Goal: Check status

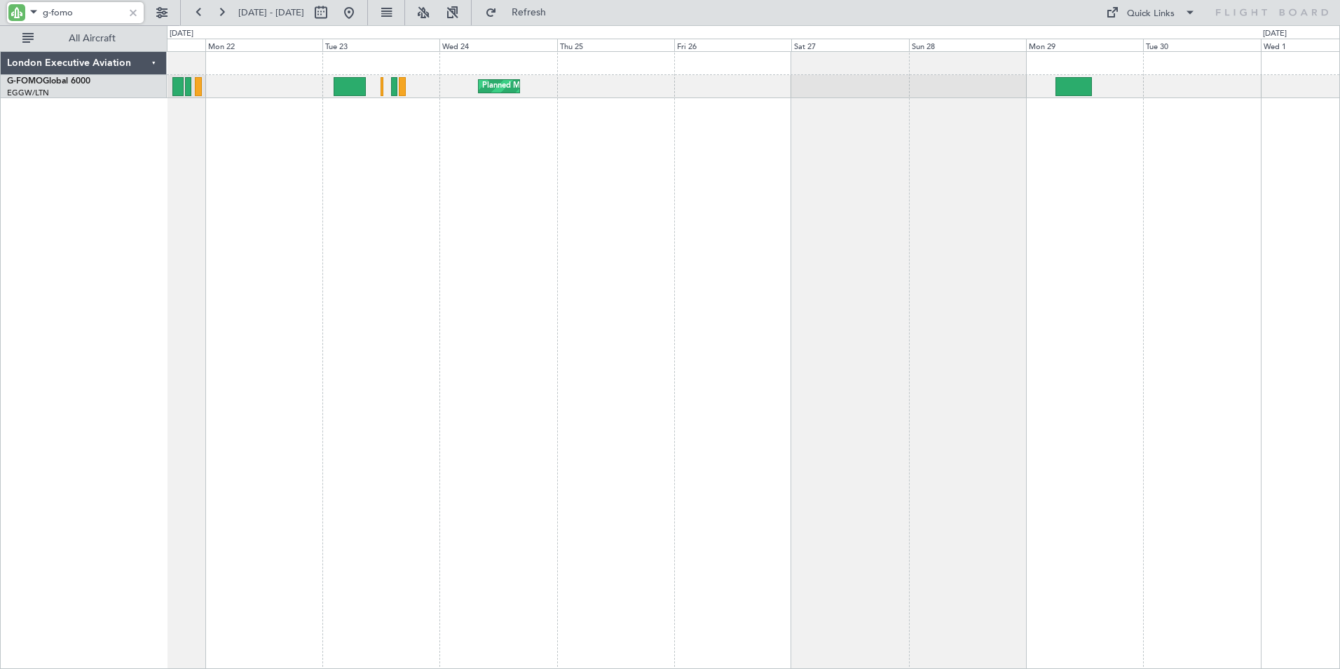
click at [67, 10] on input "g-fomo" at bounding box center [83, 12] width 81 height 21
drag, startPoint x: 53, startPoint y: 11, endPoint x: 108, endPoint y: 16, distance: 55.6
click at [108, 16] on input "g-fomo" at bounding box center [83, 12] width 81 height 21
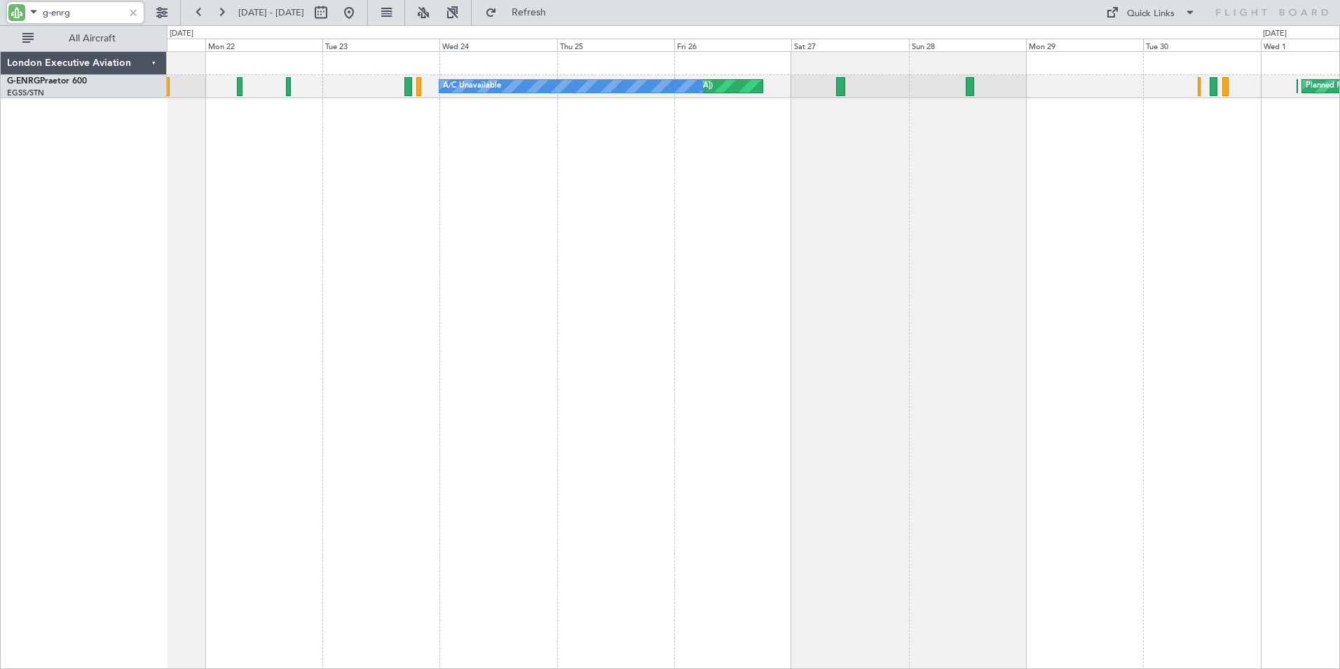
type input "g-enrg"
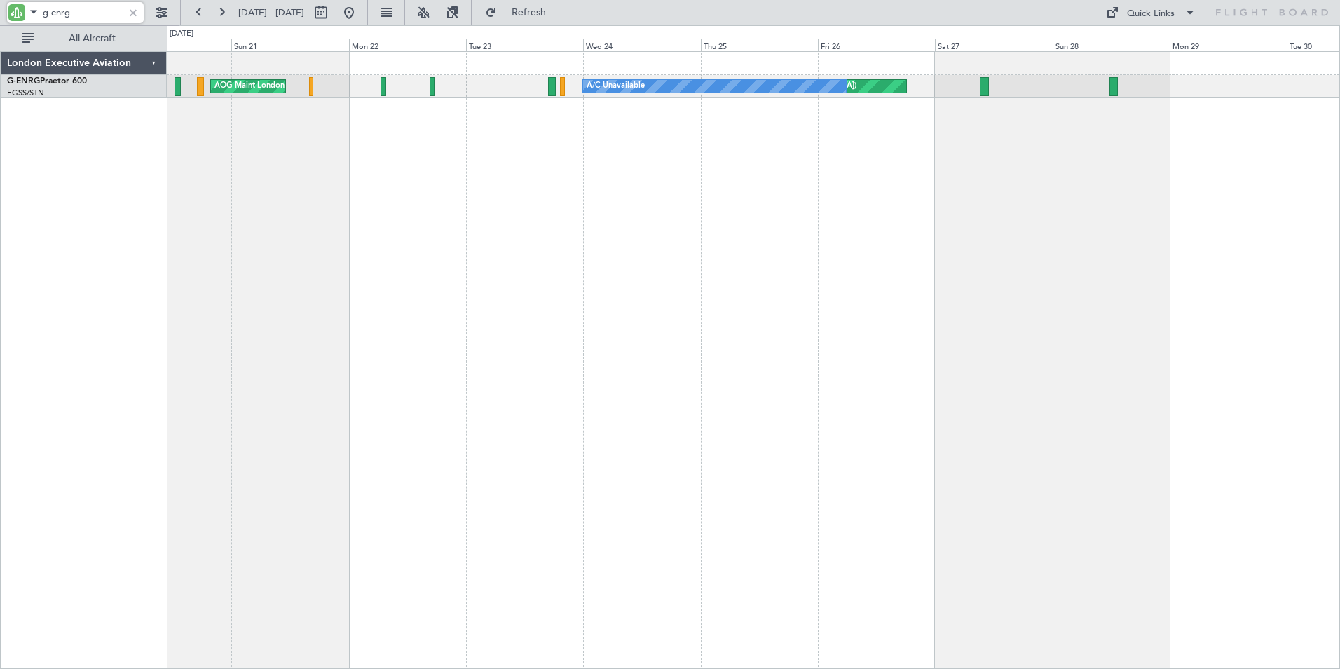
click at [488, 151] on div "Unplanned Maint [GEOGRAPHIC_DATA] ([GEOGRAPHIC_DATA]) A/C Unavailable AOG Maint…" at bounding box center [753, 360] width 1173 height 618
click at [199, 9] on button at bounding box center [199, 12] width 22 height 22
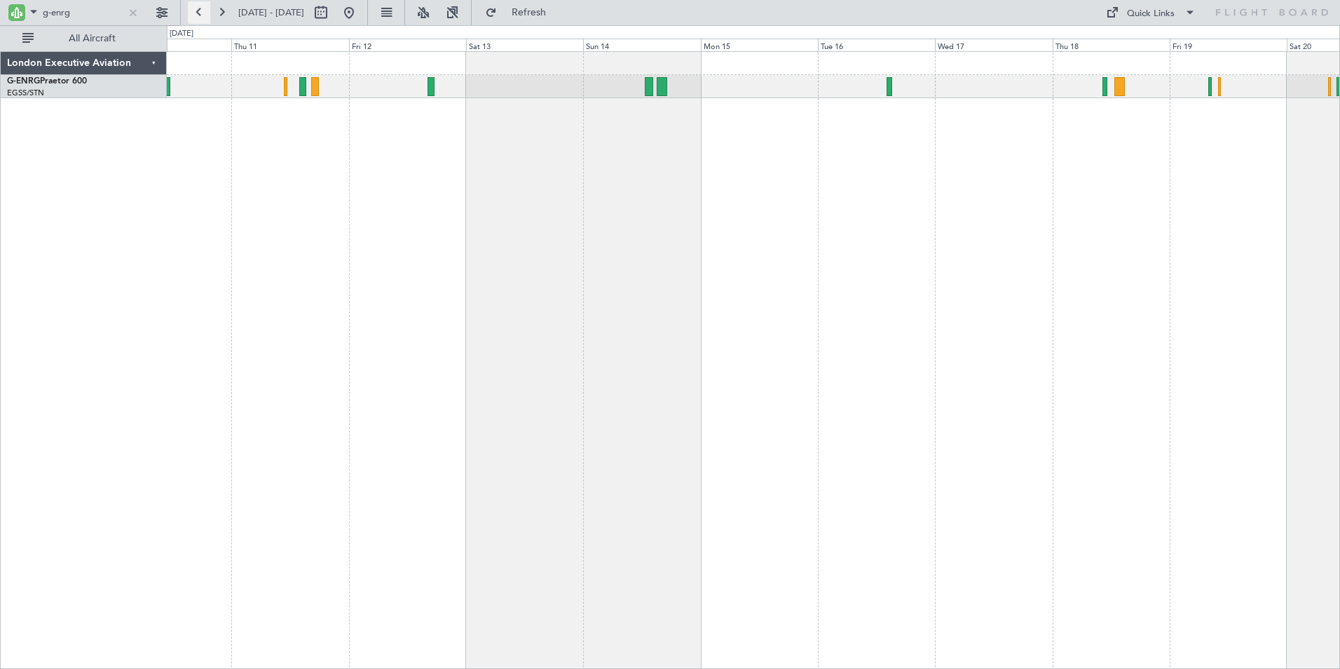
click at [199, 9] on button at bounding box center [199, 12] width 22 height 22
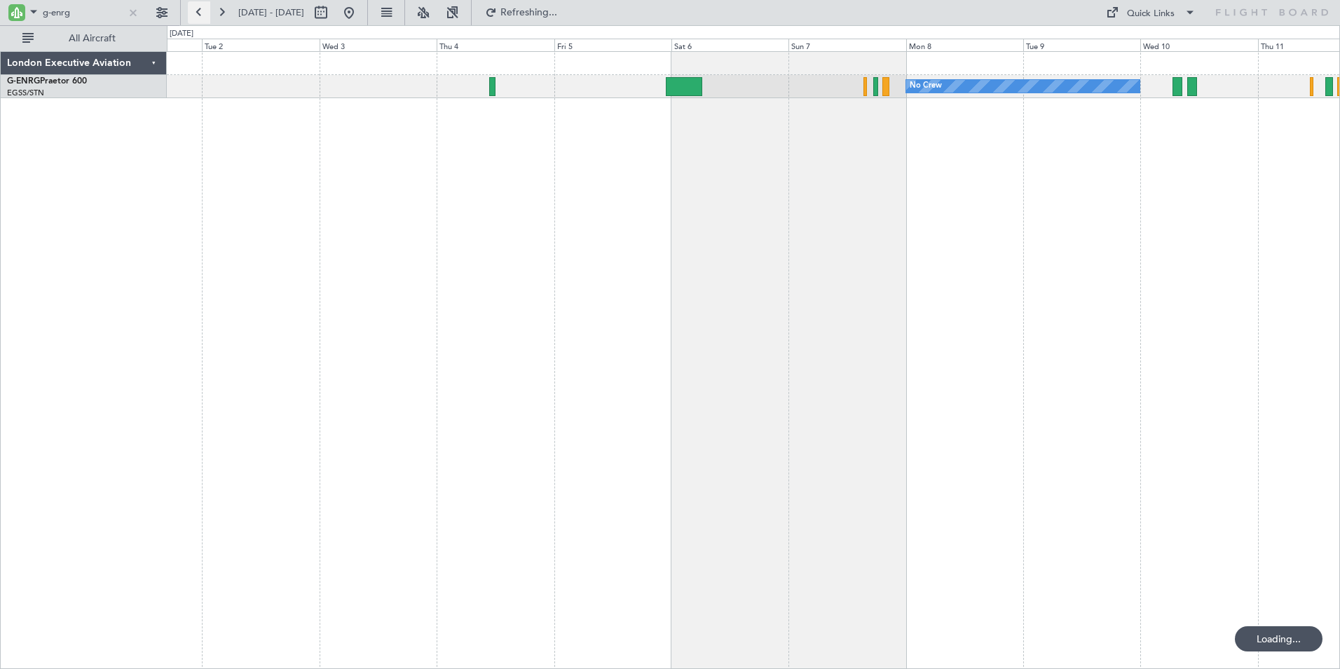
click at [199, 9] on button at bounding box center [199, 12] width 22 height 22
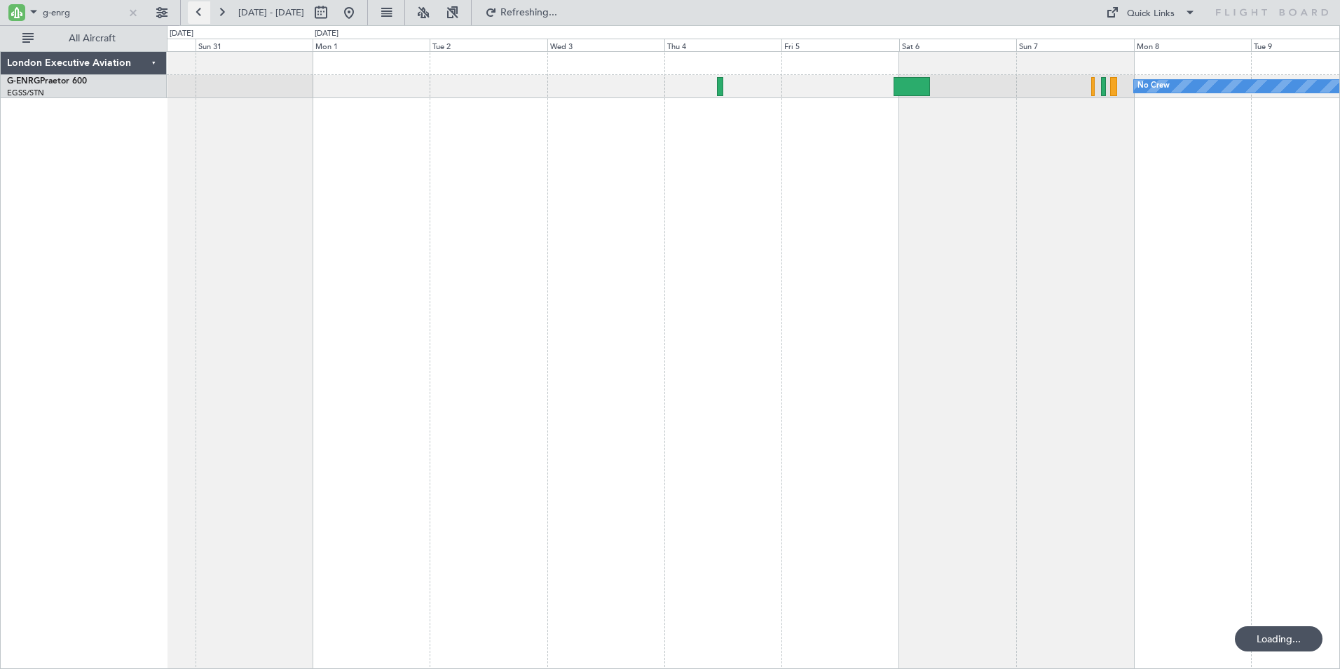
click at [199, 9] on button at bounding box center [199, 12] width 22 height 22
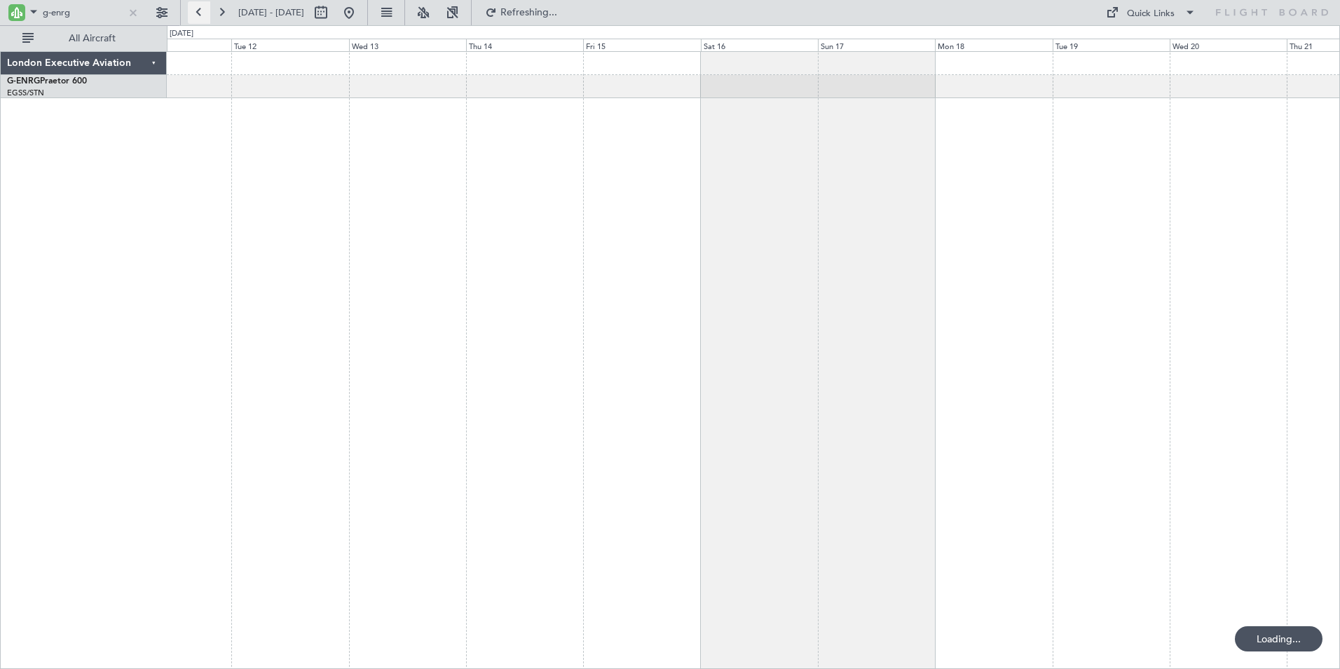
click at [199, 9] on button at bounding box center [199, 12] width 22 height 22
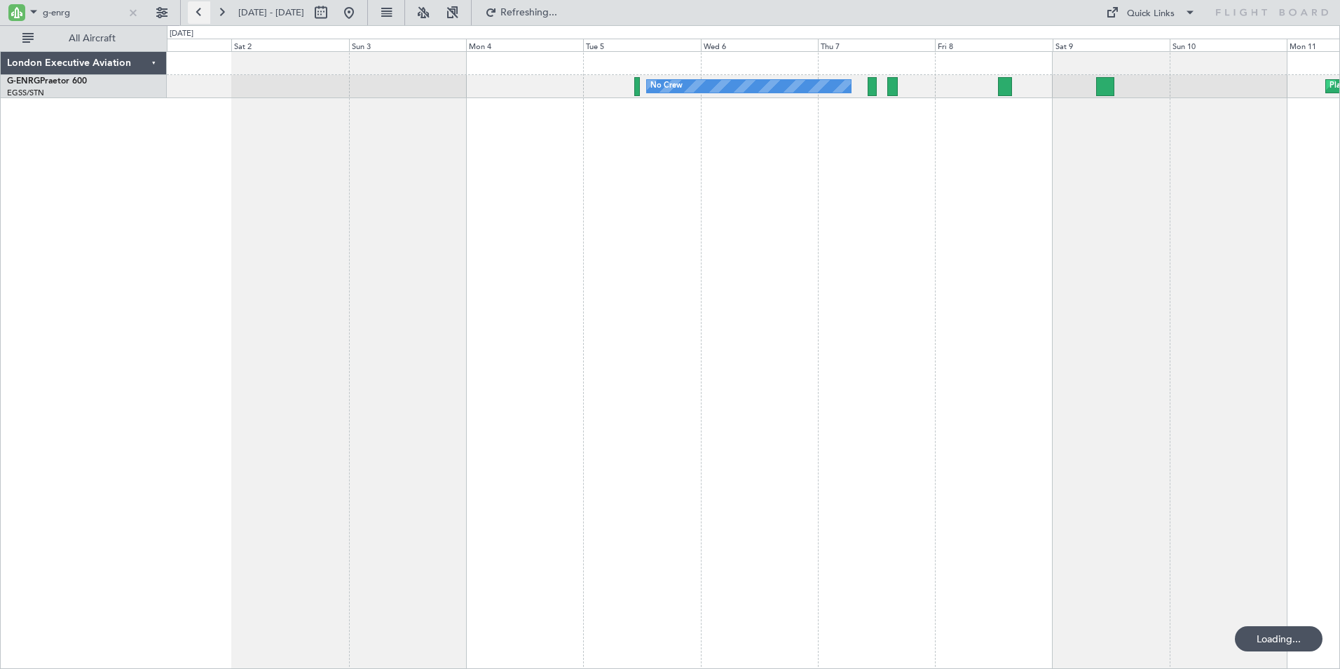
click at [199, 9] on button at bounding box center [199, 12] width 22 height 22
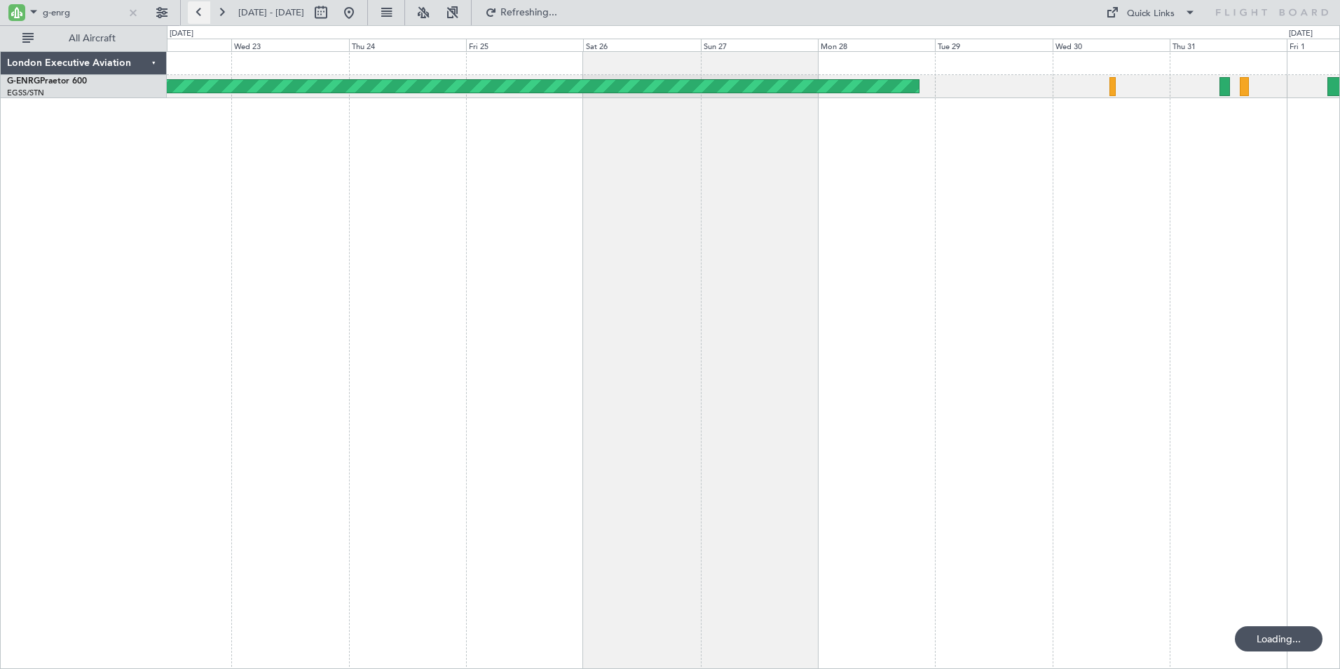
click at [199, 9] on button at bounding box center [199, 12] width 22 height 22
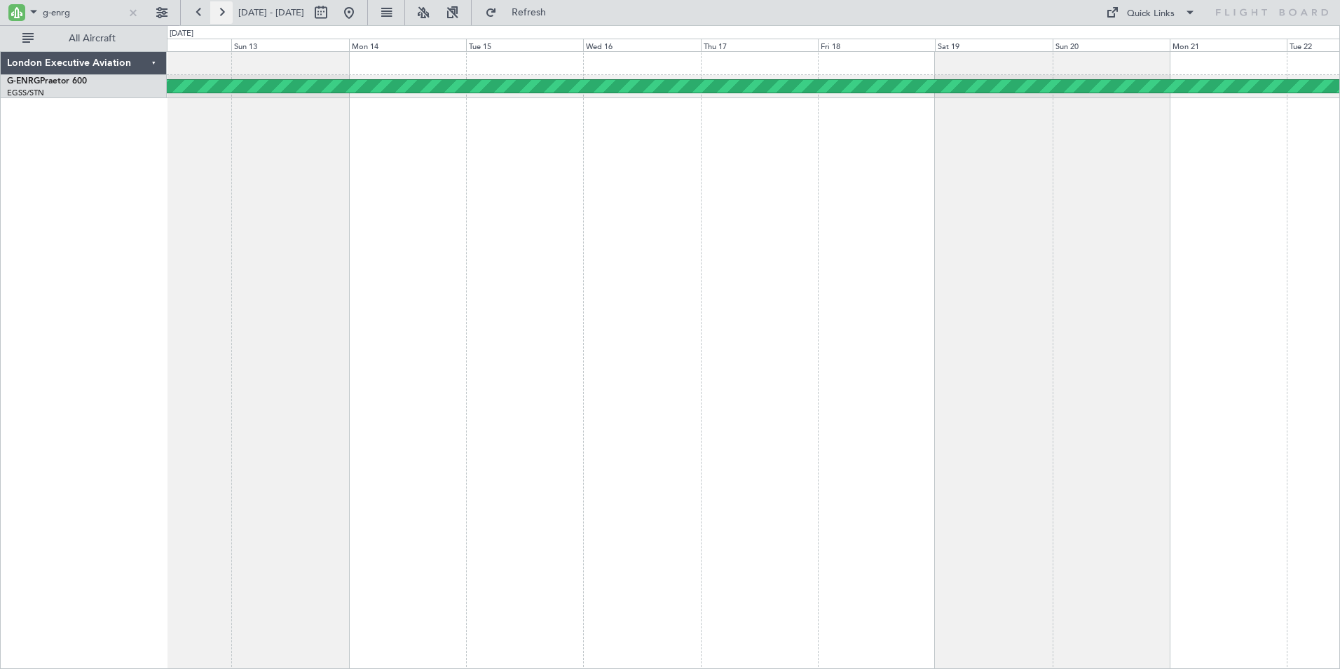
click at [220, 10] on button at bounding box center [221, 12] width 22 height 22
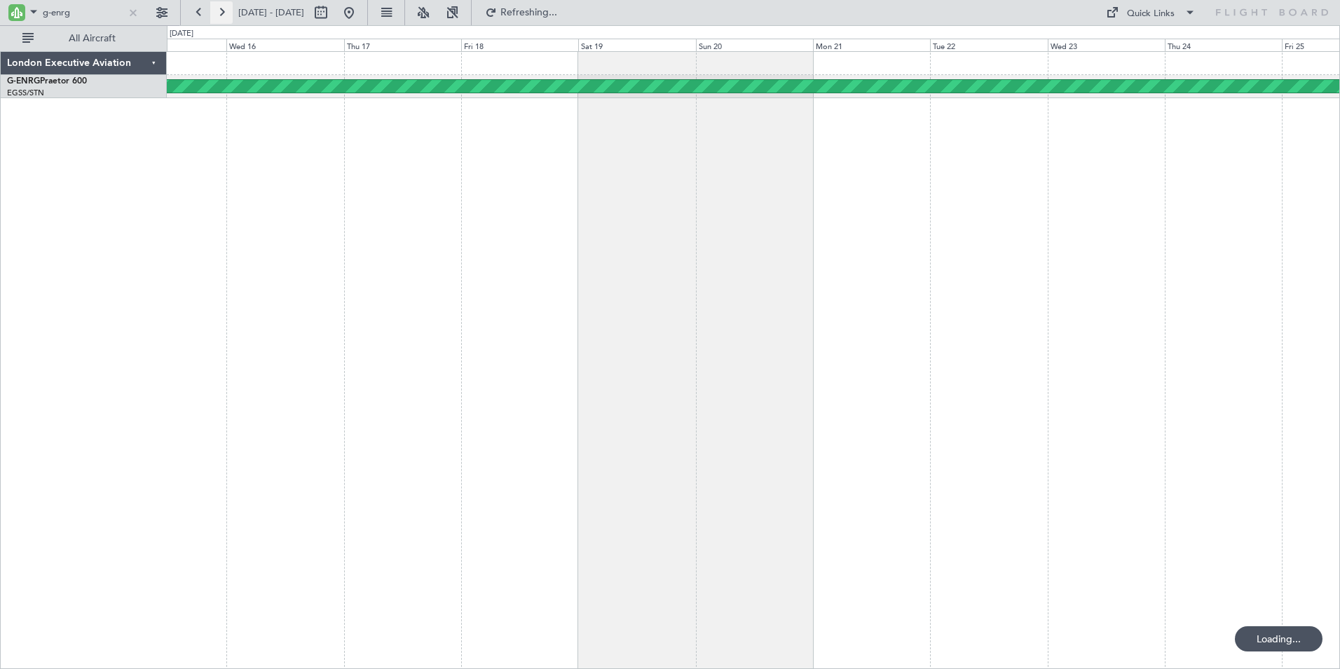
click at [220, 10] on button at bounding box center [221, 12] width 22 height 22
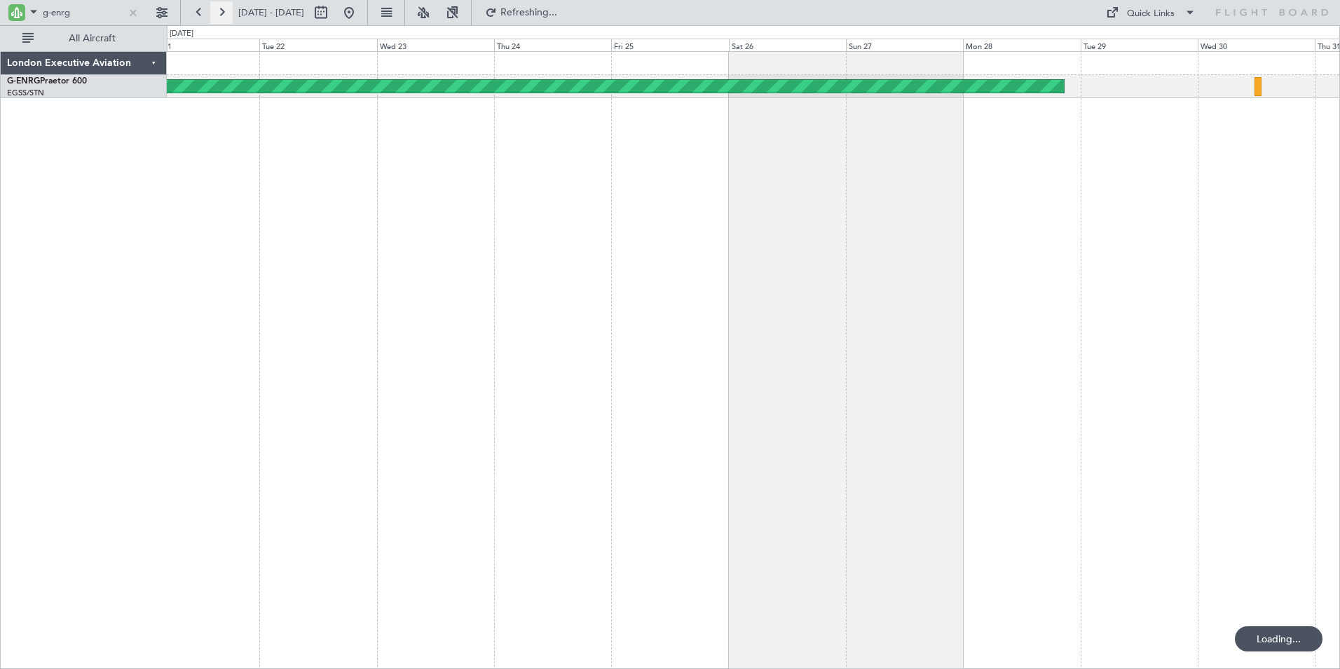
click at [220, 10] on button at bounding box center [221, 12] width 22 height 22
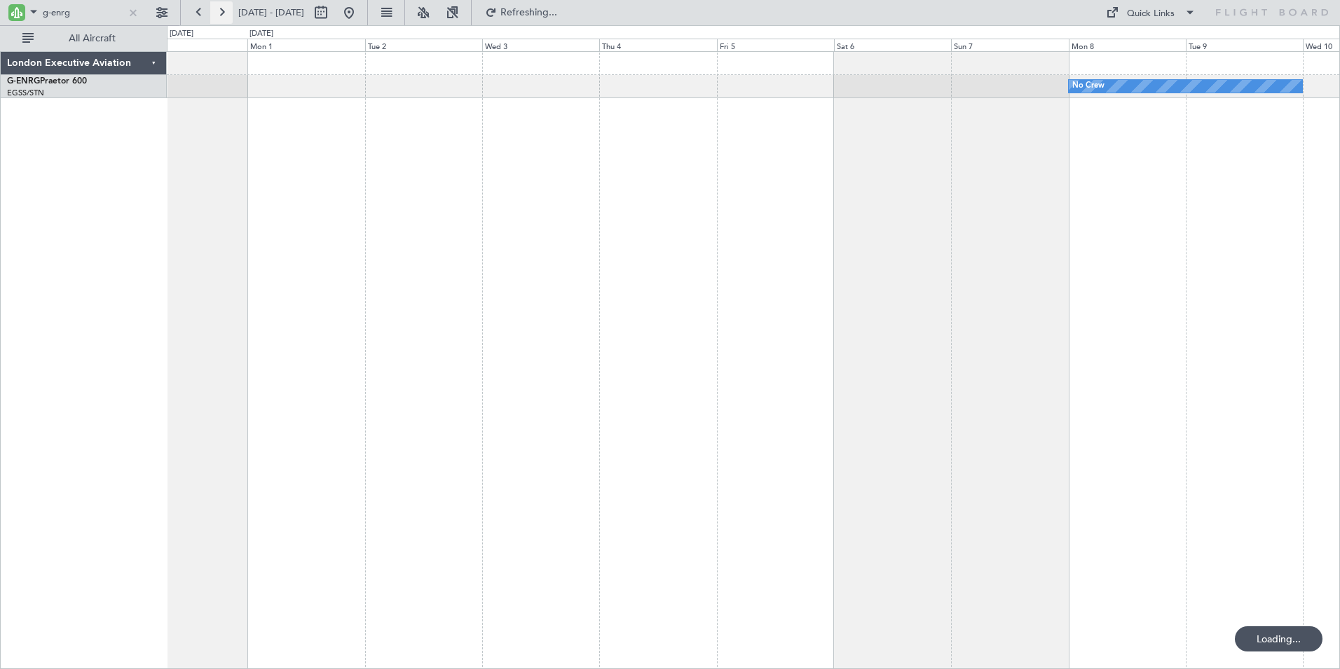
click at [220, 10] on button at bounding box center [221, 12] width 22 height 22
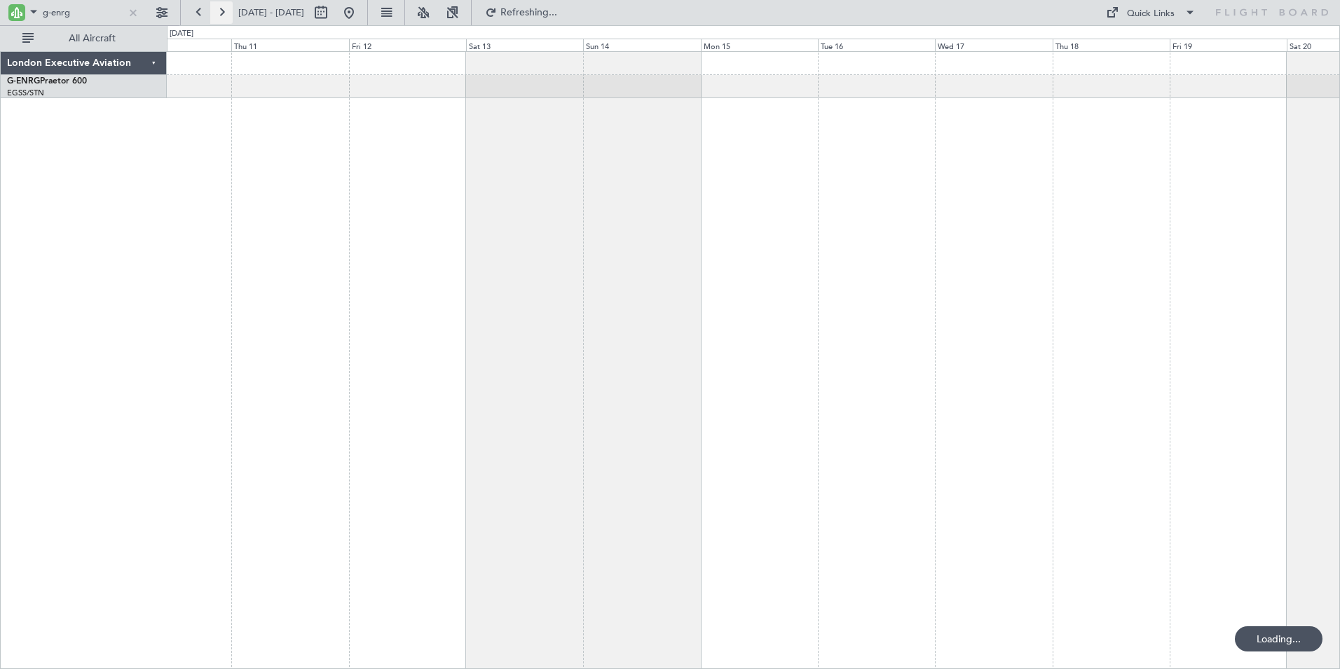
click at [220, 10] on button at bounding box center [221, 12] width 22 height 22
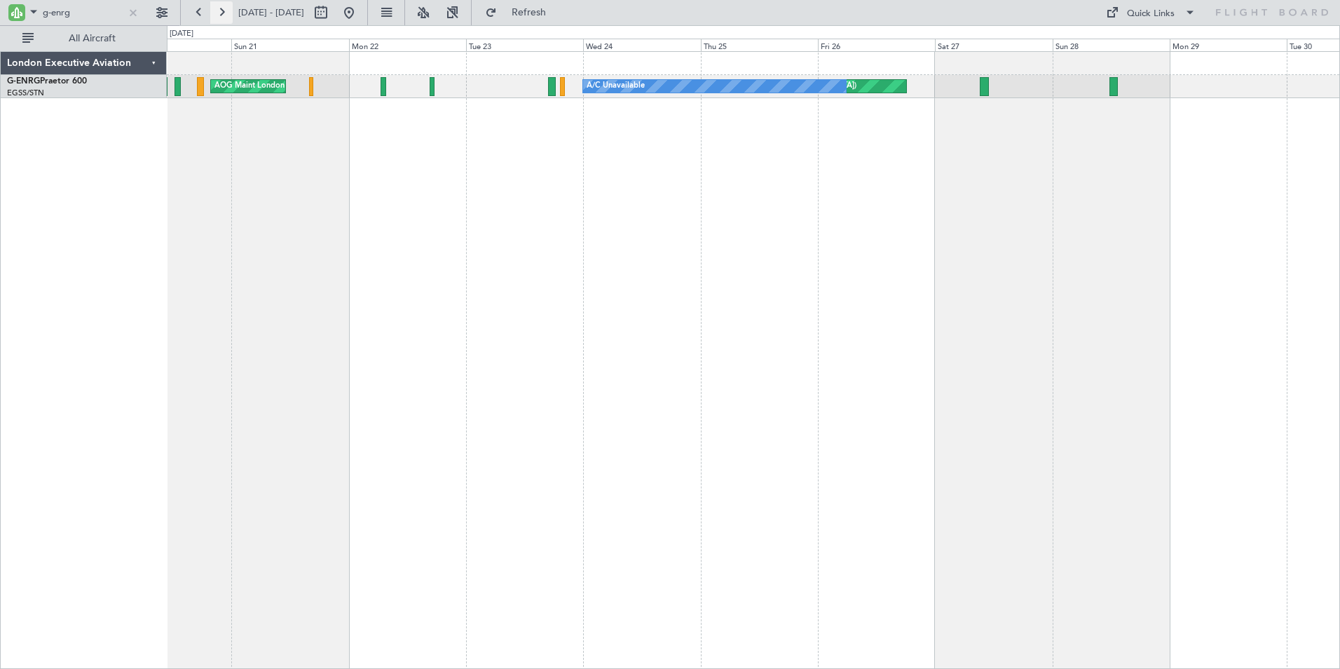
click at [220, 10] on button at bounding box center [221, 12] width 22 height 22
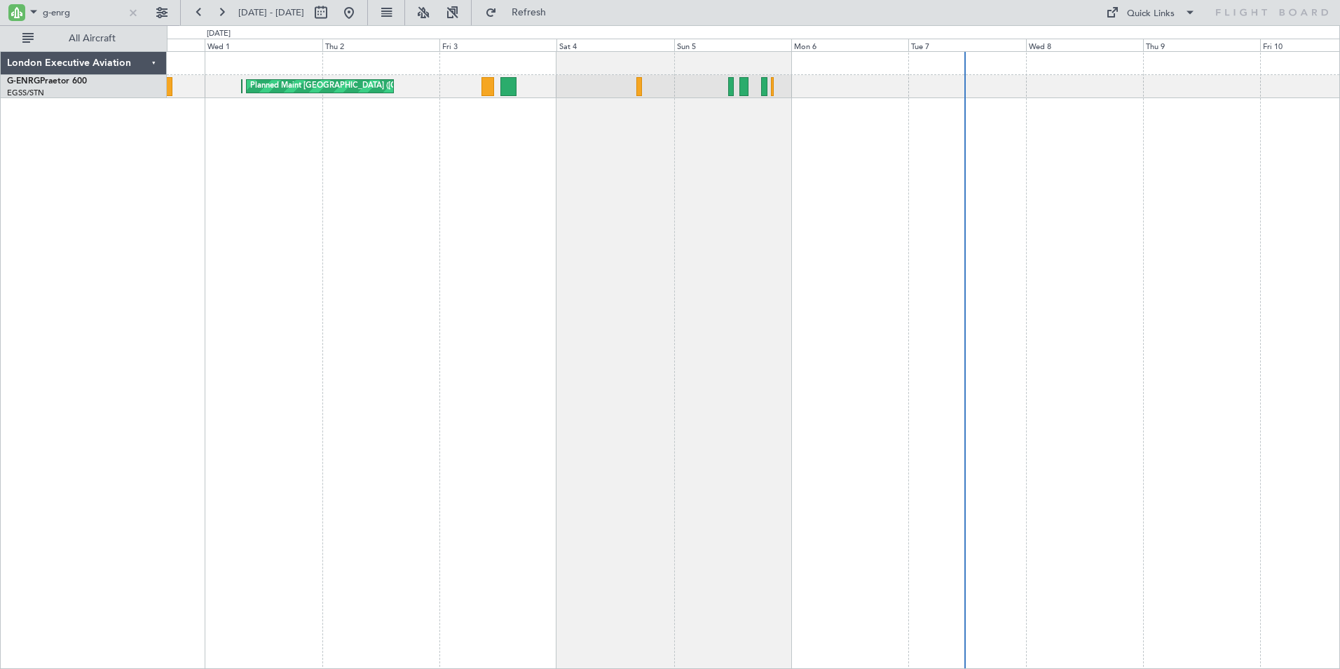
click at [271, 164] on div "Planned Maint [GEOGRAPHIC_DATA] ([GEOGRAPHIC_DATA]) Planned Maint [GEOGRAPHIC_D…" at bounding box center [753, 360] width 1173 height 618
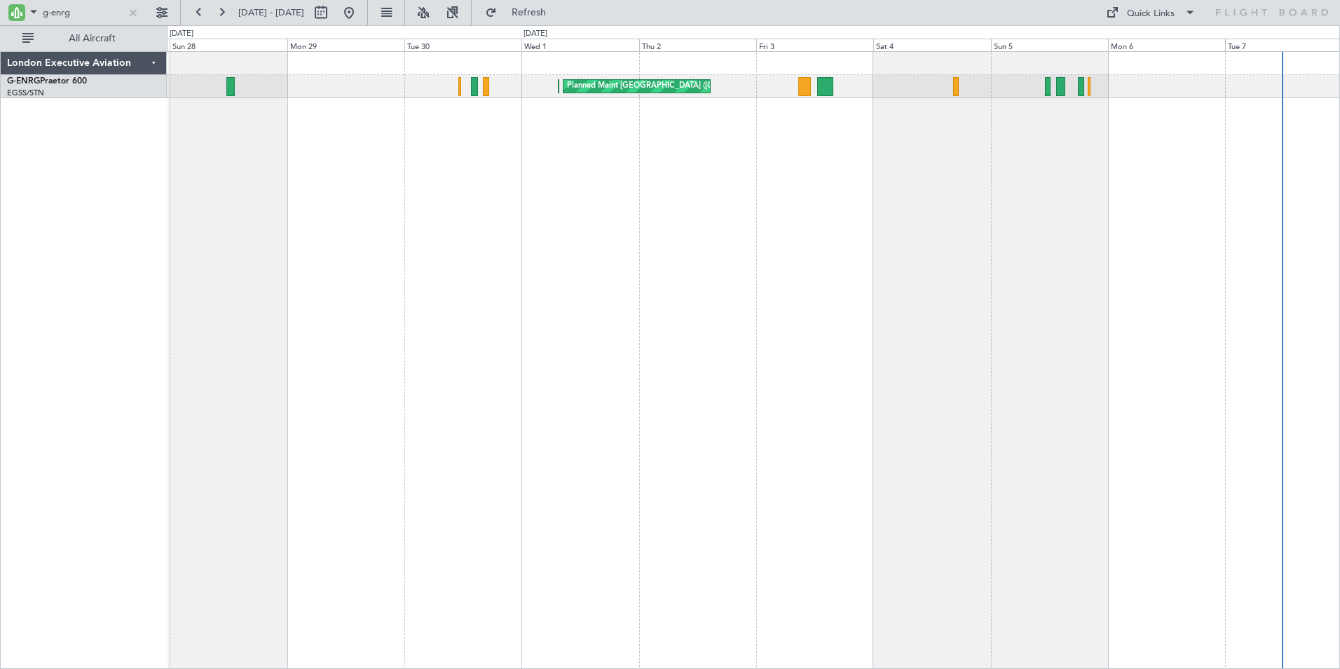
click at [882, 175] on div "Planned Maint [GEOGRAPHIC_DATA] ([GEOGRAPHIC_DATA]) Planned Maint [GEOGRAPHIC_D…" at bounding box center [753, 360] width 1173 height 618
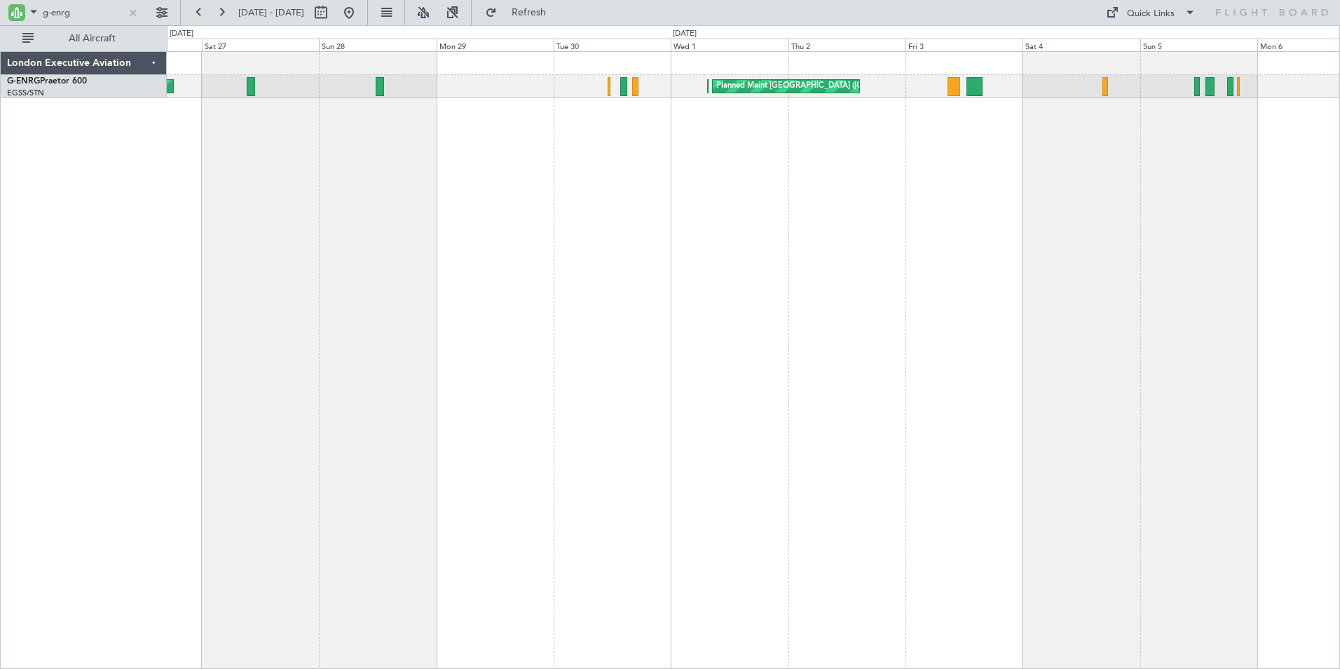
click at [699, 165] on div "Planned Maint [GEOGRAPHIC_DATA] ([GEOGRAPHIC_DATA]) Planned Maint [GEOGRAPHIC_D…" at bounding box center [753, 360] width 1173 height 618
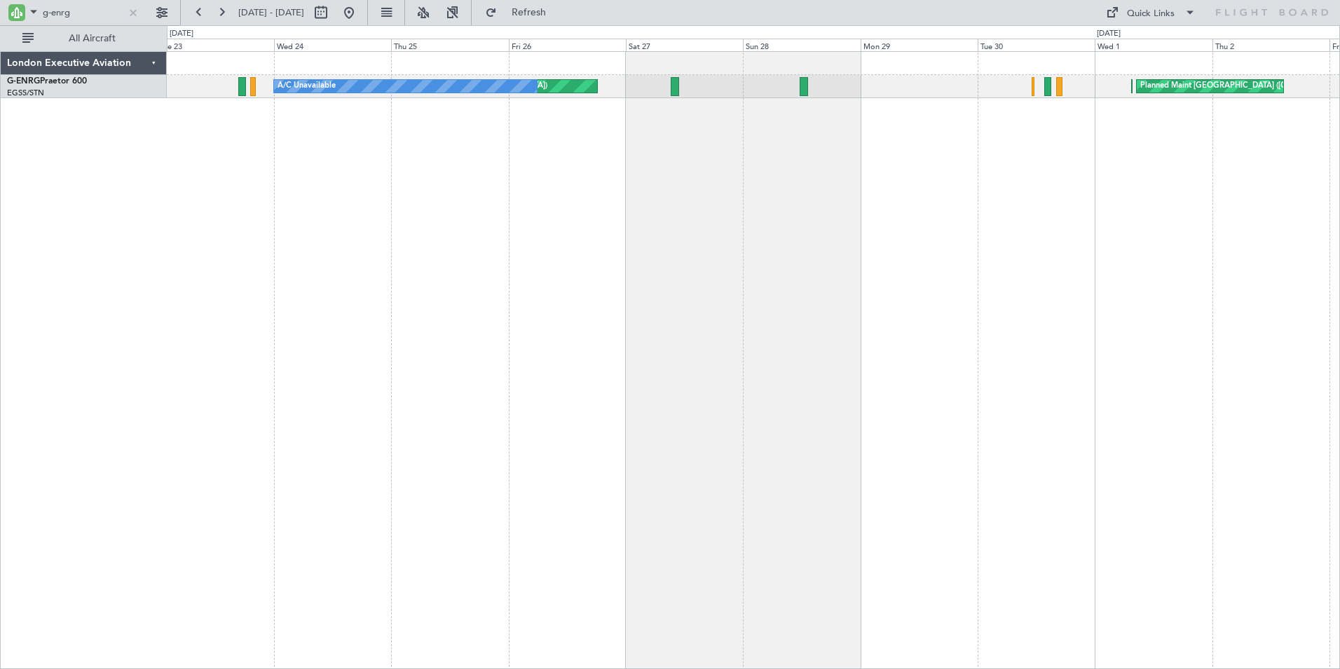
click at [672, 135] on div "Planned Maint [GEOGRAPHIC_DATA] ([GEOGRAPHIC_DATA]) Planned Maint [GEOGRAPHIC_D…" at bounding box center [753, 360] width 1173 height 618
